Goal: Transaction & Acquisition: Purchase product/service

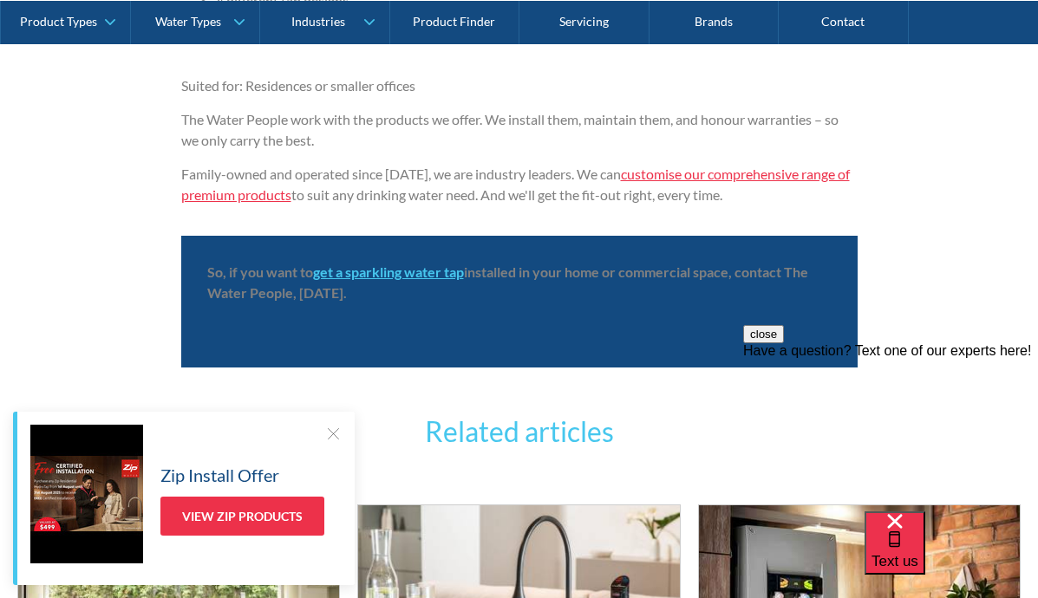
scroll to position [4761, 0]
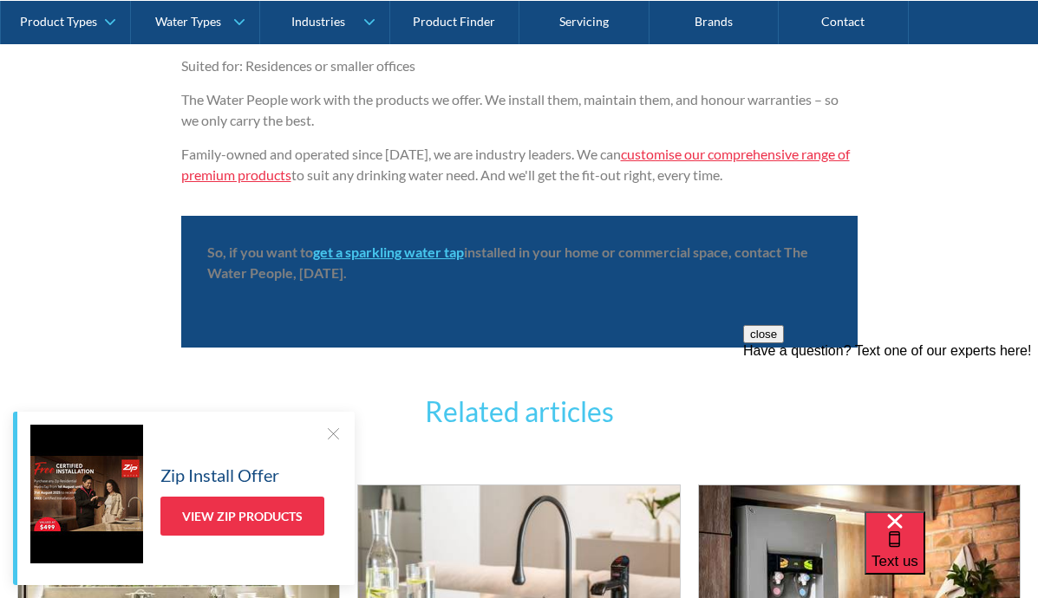
click at [328, 429] on div at bounding box center [332, 433] width 17 height 17
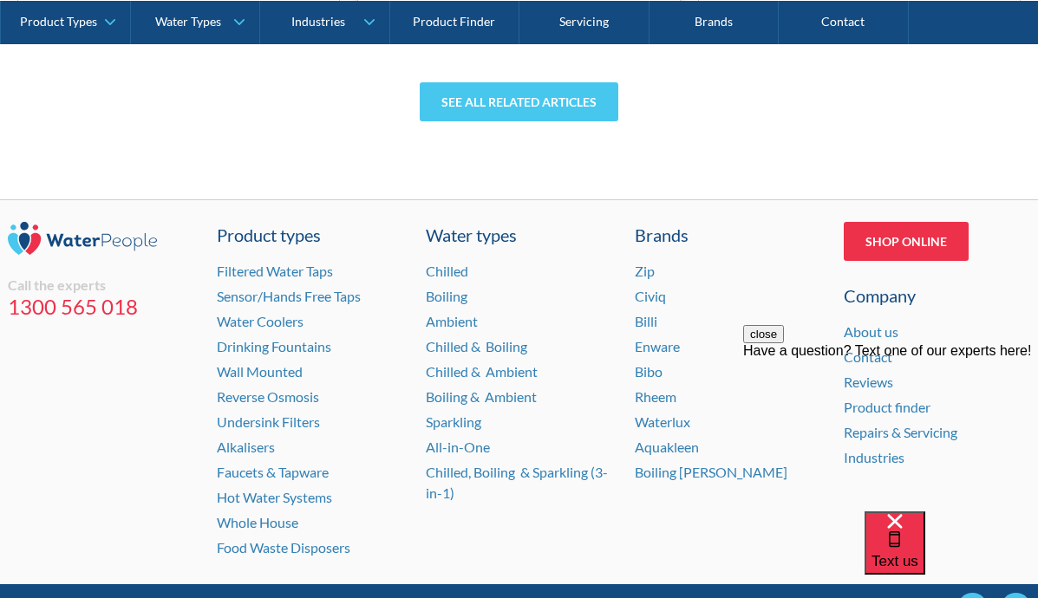
scroll to position [5718, 0]
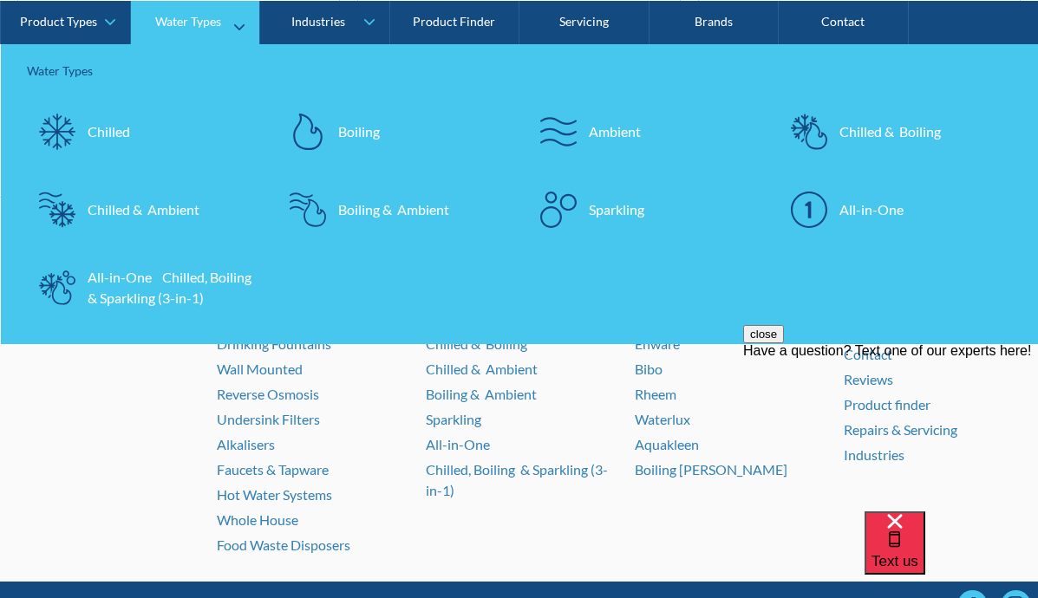
click at [621, 209] on div "Sparkling" at bounding box center [617, 209] width 56 height 21
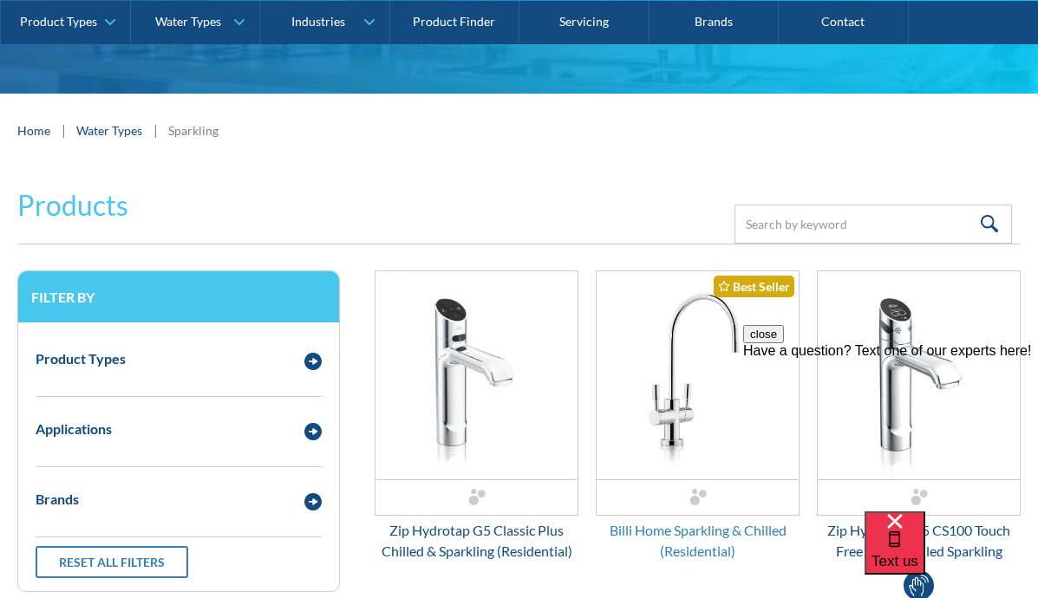
click at [728, 534] on div "Billi Home Sparkling & Chilled (Residential)" at bounding box center [698, 541] width 204 height 42
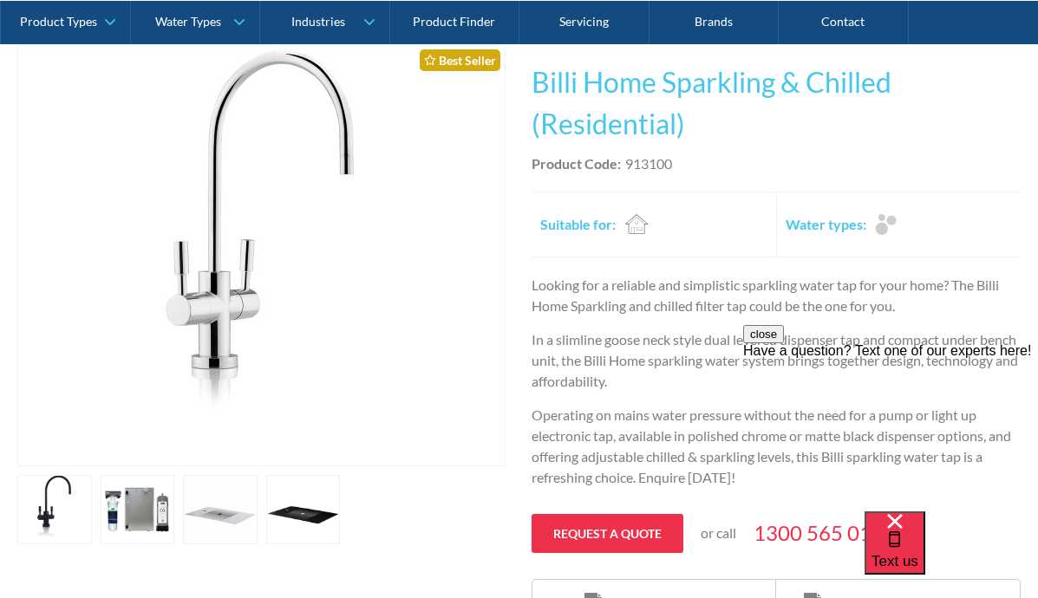
click at [92, 505] on link "open lightbox" at bounding box center [54, 509] width 75 height 69
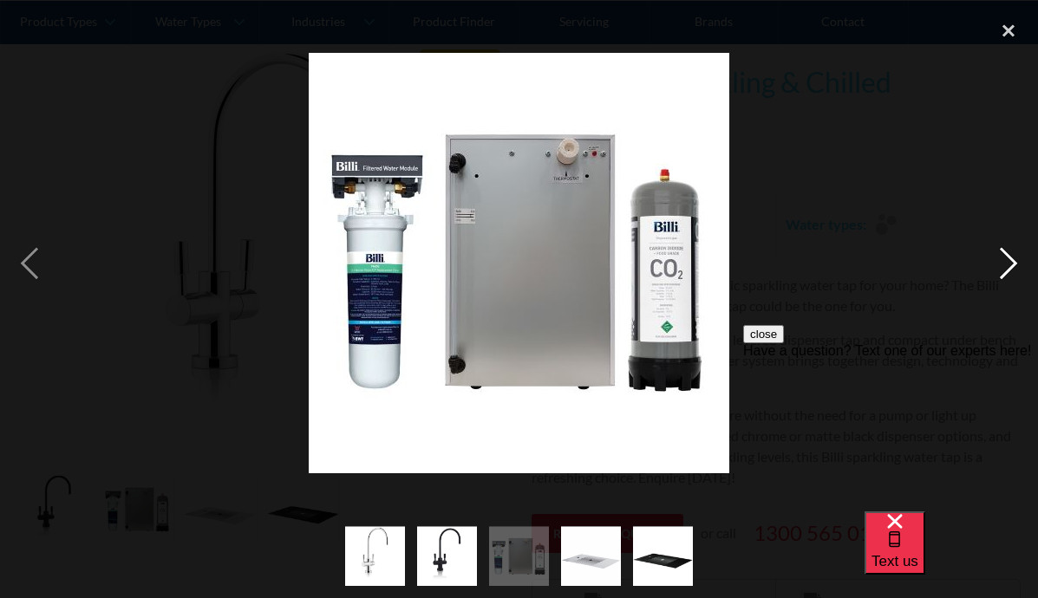
click at [1006, 257] on div "next image" at bounding box center [1008, 263] width 59 height 503
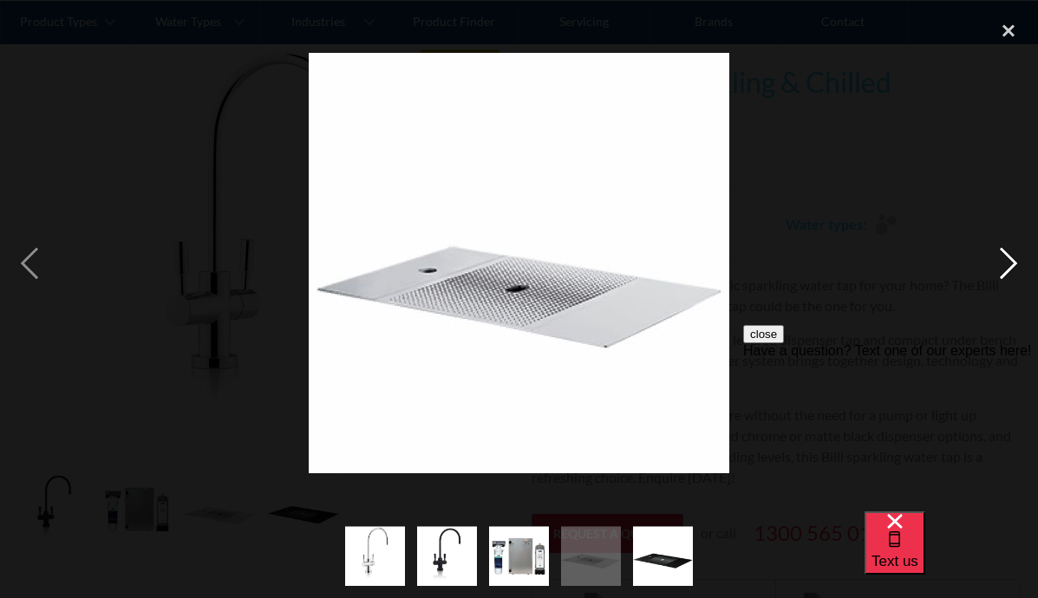
click at [1006, 257] on div "next image" at bounding box center [1008, 263] width 59 height 503
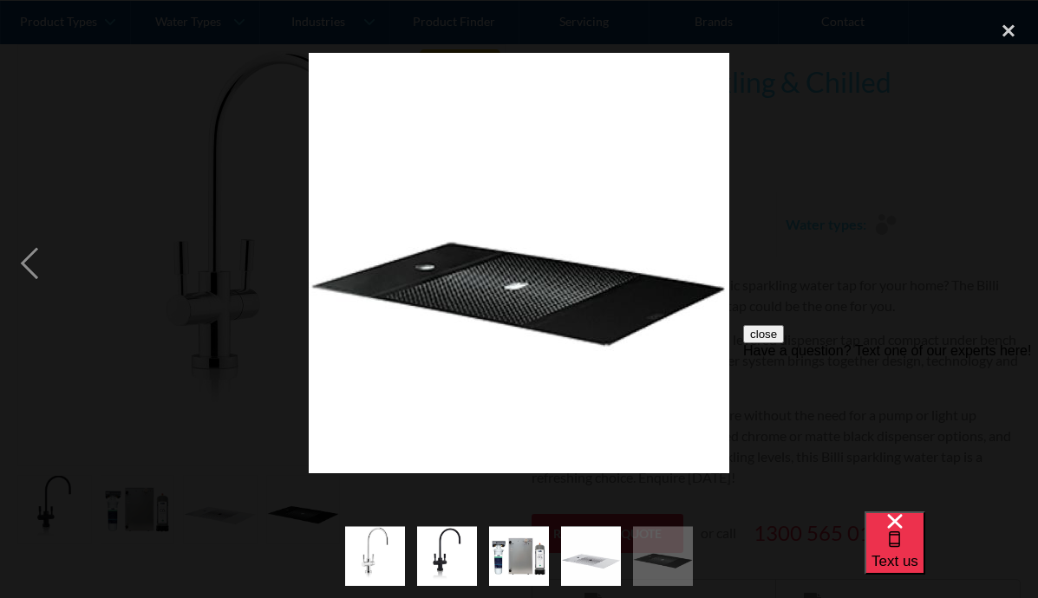
click at [1006, 257] on div "next image" at bounding box center [1008, 263] width 59 height 503
click at [651, 565] on img "show item 5 of 5" at bounding box center [663, 556] width 60 height 60
click at [599, 559] on img "show item 4 of 5" at bounding box center [591, 556] width 60 height 60
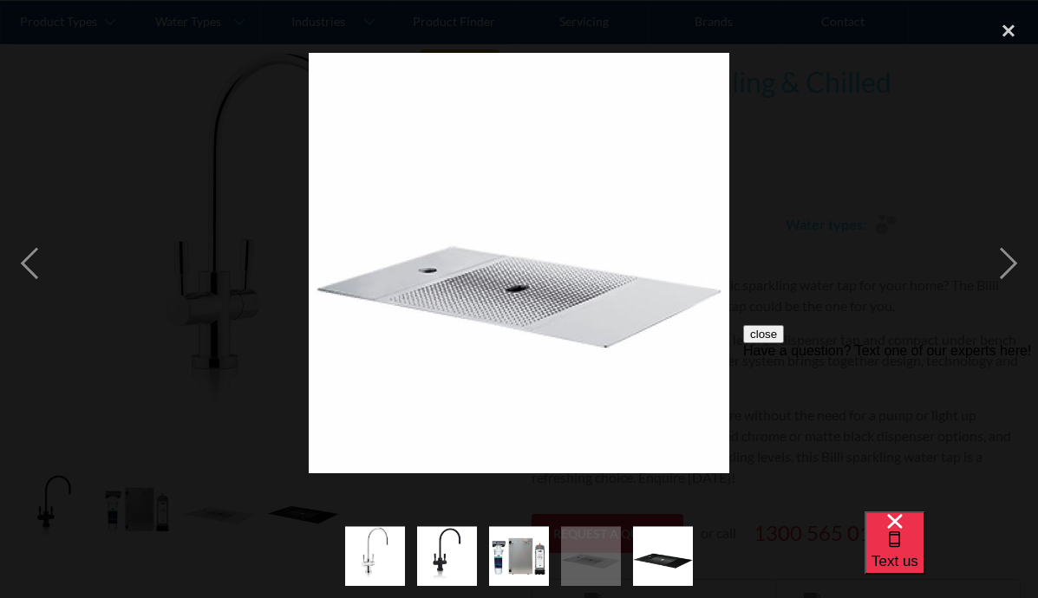
click at [515, 553] on img "show item 3 of 5" at bounding box center [519, 556] width 60 height 60
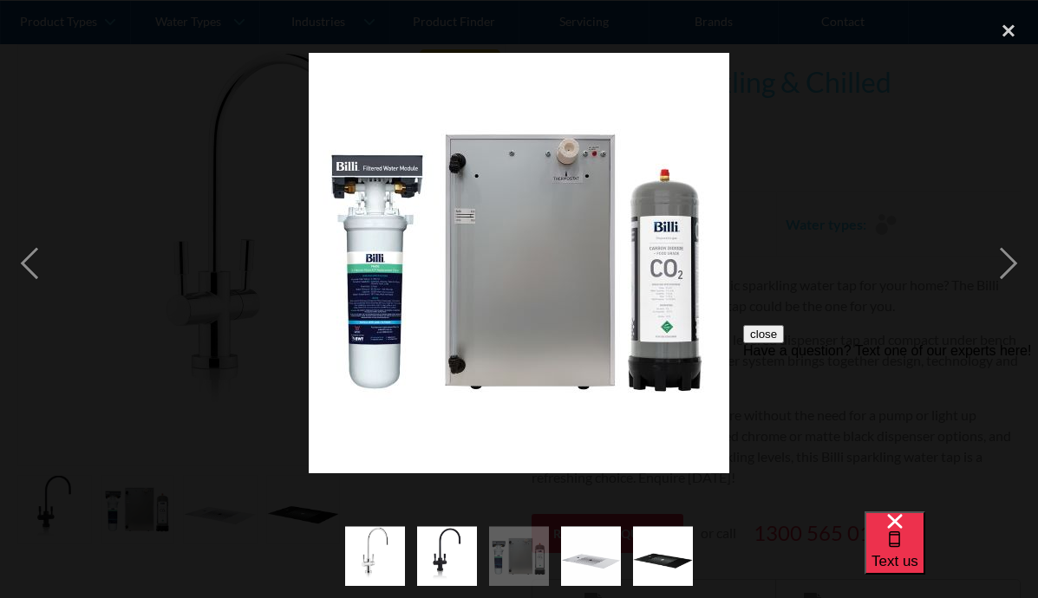
click at [385, 539] on img "show item 1 of 5" at bounding box center [375, 556] width 60 height 60
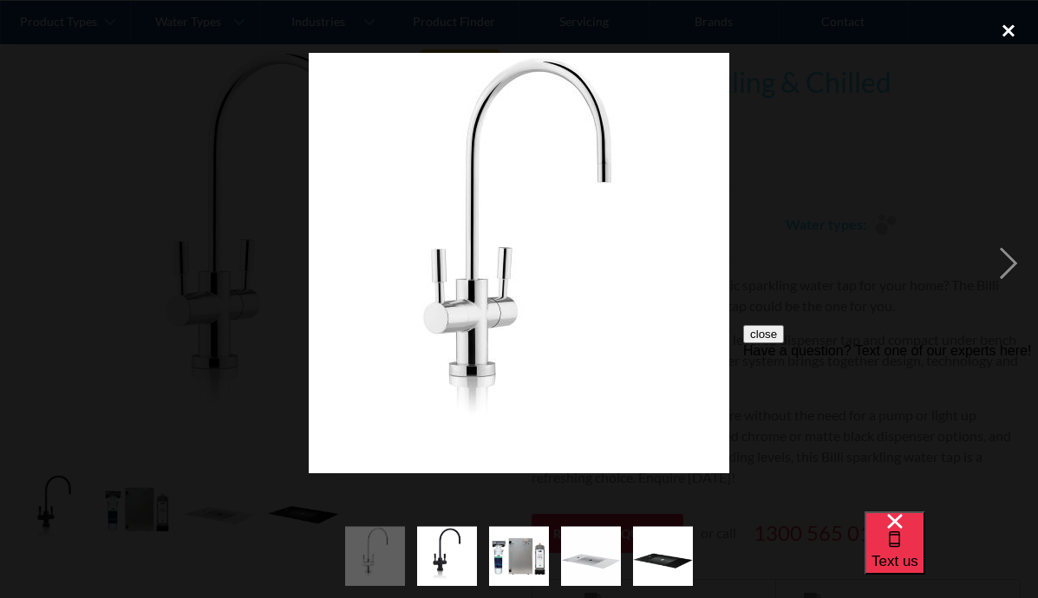
click at [1009, 42] on div "close lightbox" at bounding box center [1008, 31] width 59 height 38
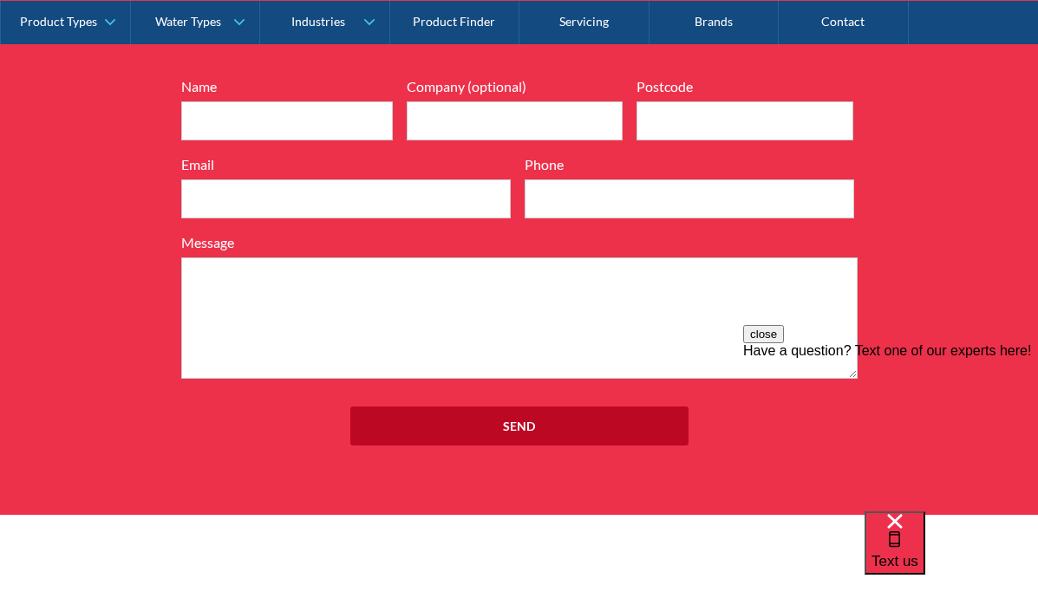
scroll to position [2436, 0]
